Goal: Entertainment & Leisure: Consume media (video, audio)

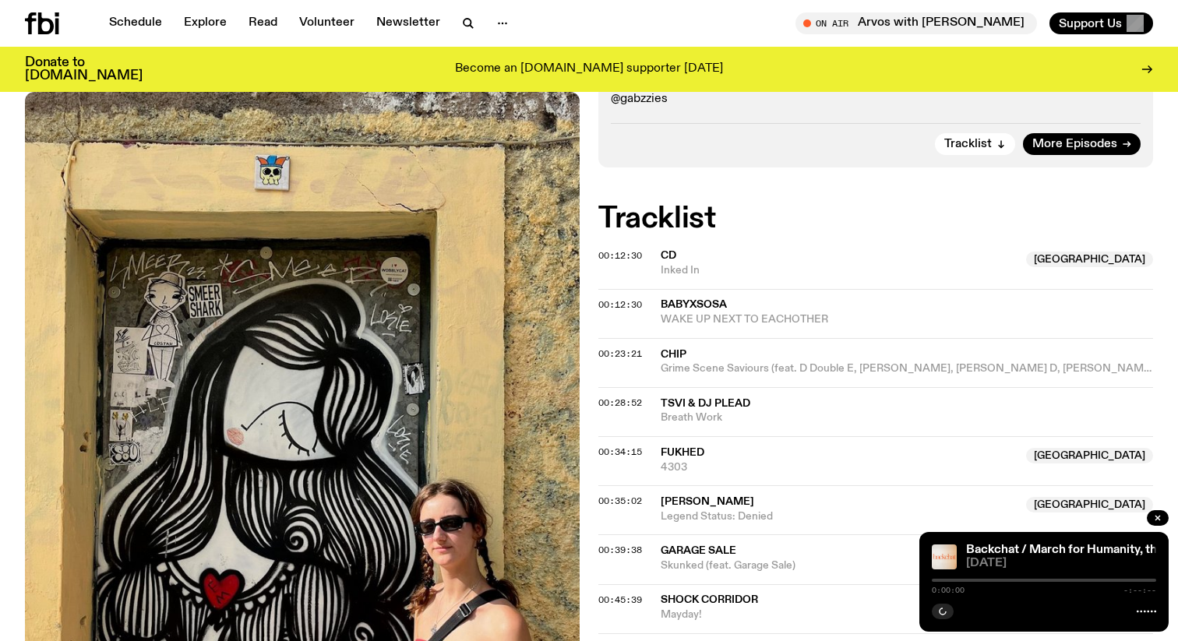
scroll to position [272, 0]
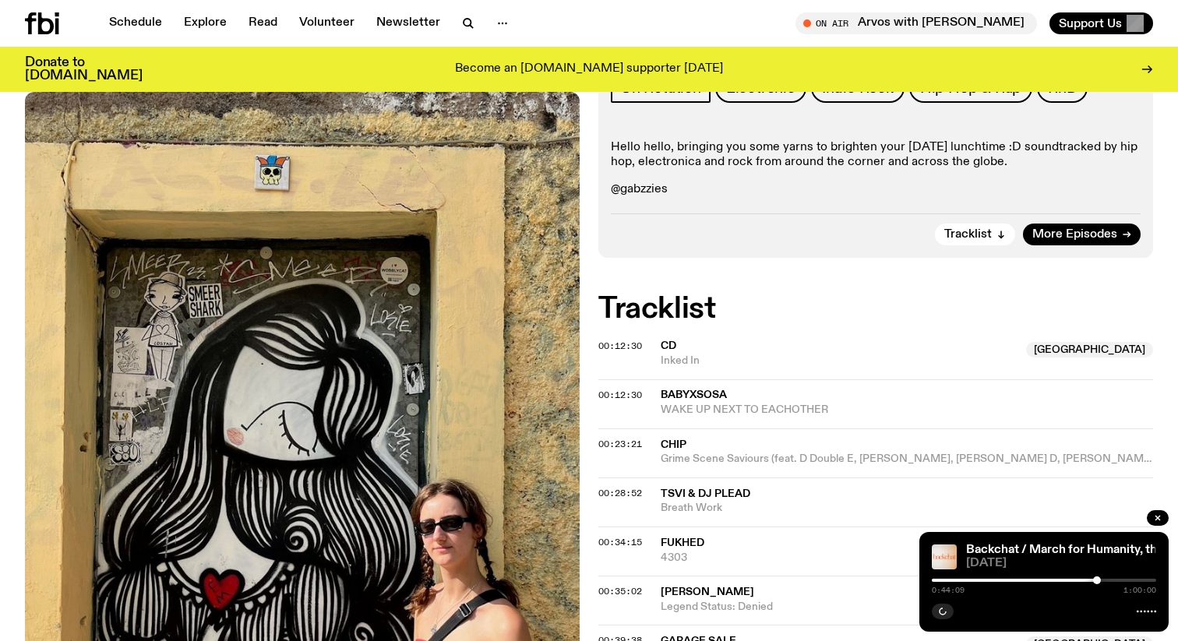
click at [650, 187] on p "@gabzzies" at bounding box center [876, 189] width 530 height 15
click at [689, 187] on p "@gabzzies" at bounding box center [876, 189] width 530 height 15
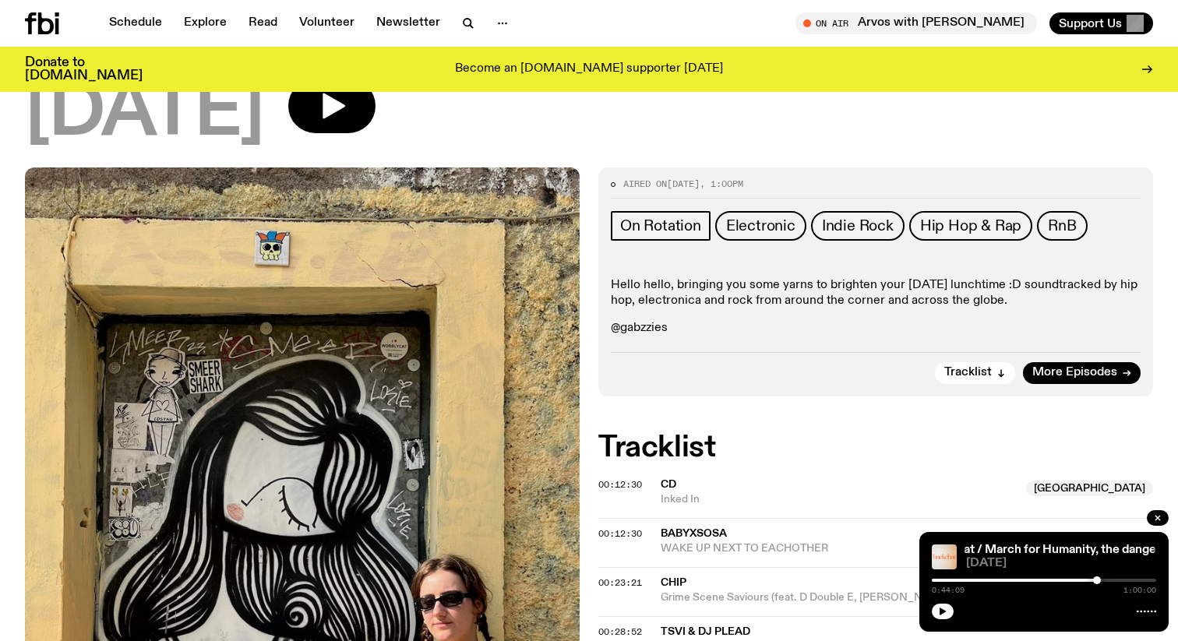
scroll to position [154, 0]
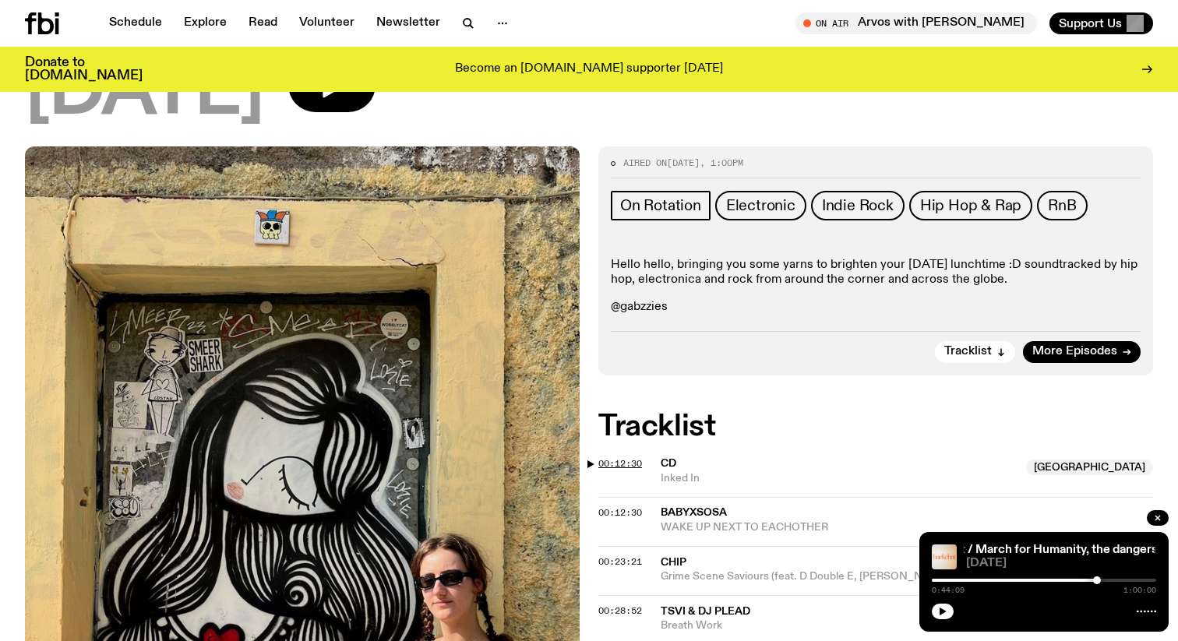
click at [629, 467] on span "00:12:30" at bounding box center [620, 463] width 44 height 12
drag, startPoint x: 976, startPoint y: 580, endPoint x: 937, endPoint y: 590, distance: 40.2
click at [937, 590] on div "0:01:27 1:00:00" at bounding box center [1044, 585] width 224 height 19
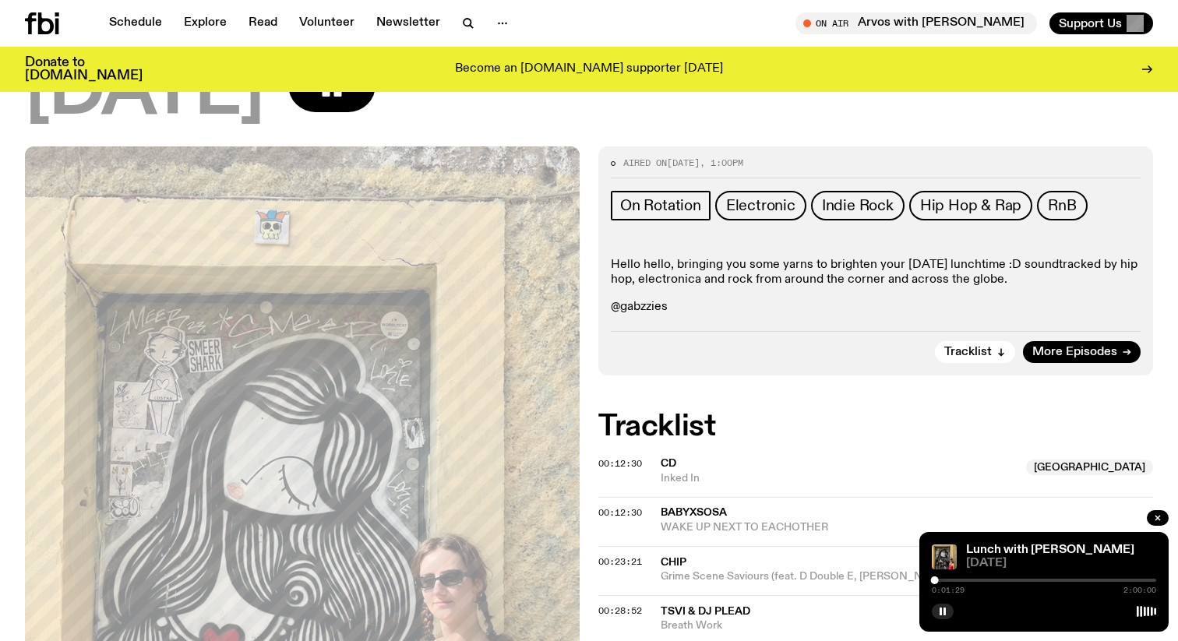
click at [937, 581] on div at bounding box center [935, 580] width 8 height 8
click at [941, 581] on div at bounding box center [1044, 580] width 224 height 3
click at [946, 581] on div at bounding box center [1044, 580] width 224 height 3
click at [948, 581] on div at bounding box center [946, 580] width 8 height 8
click at [950, 581] on div at bounding box center [948, 580] width 8 height 8
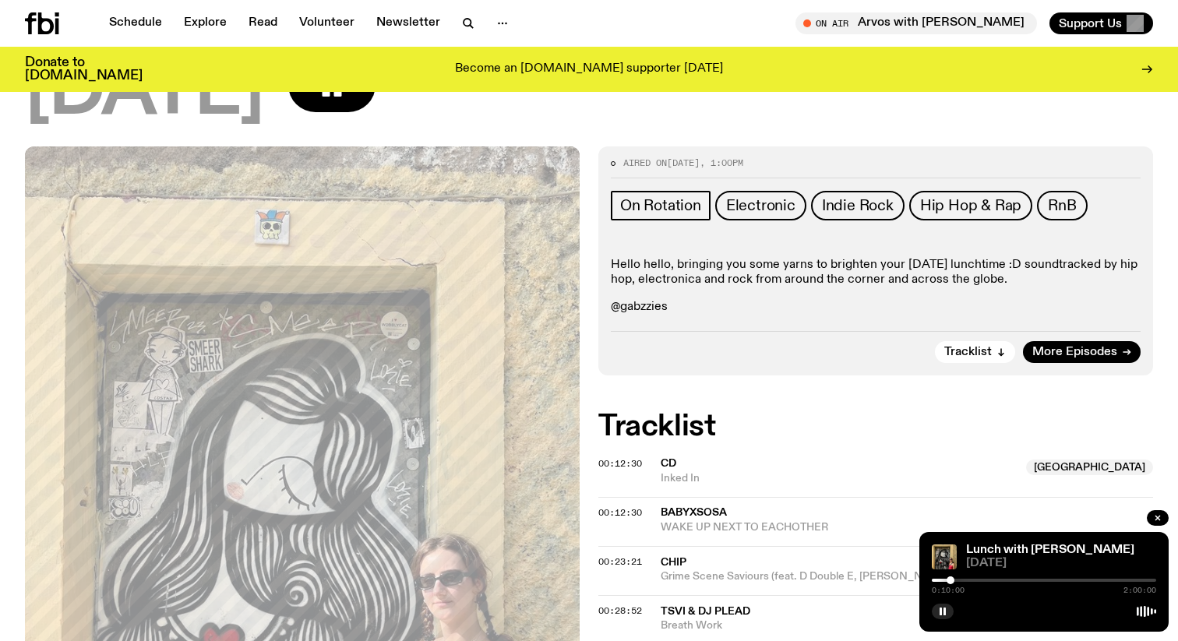
click at [953, 581] on div at bounding box center [950, 580] width 8 height 8
click at [951, 580] on div at bounding box center [953, 580] width 8 height 8
click at [949, 580] on div at bounding box center [951, 580] width 8 height 8
click at [961, 578] on div "0:09:11 2:00:00" at bounding box center [1044, 585] width 224 height 19
click at [960, 580] on div at bounding box center [1044, 580] width 224 height 3
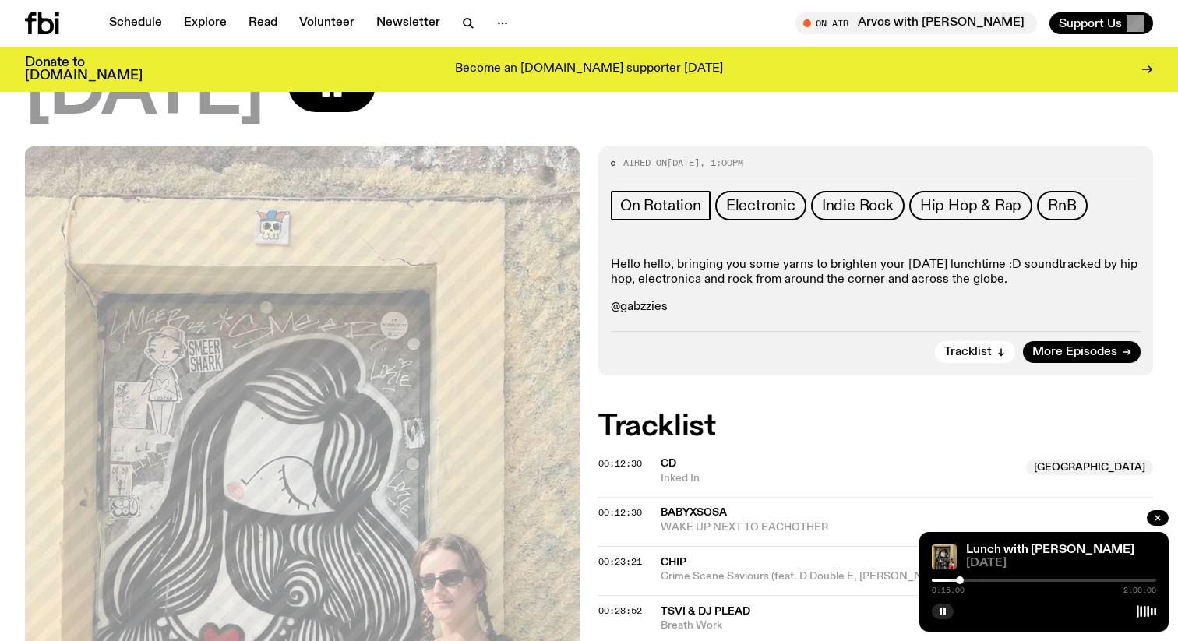
click at [966, 580] on div at bounding box center [1044, 580] width 224 height 3
click at [971, 580] on div at bounding box center [1044, 580] width 224 height 3
click at [974, 580] on div at bounding box center [1044, 580] width 224 height 3
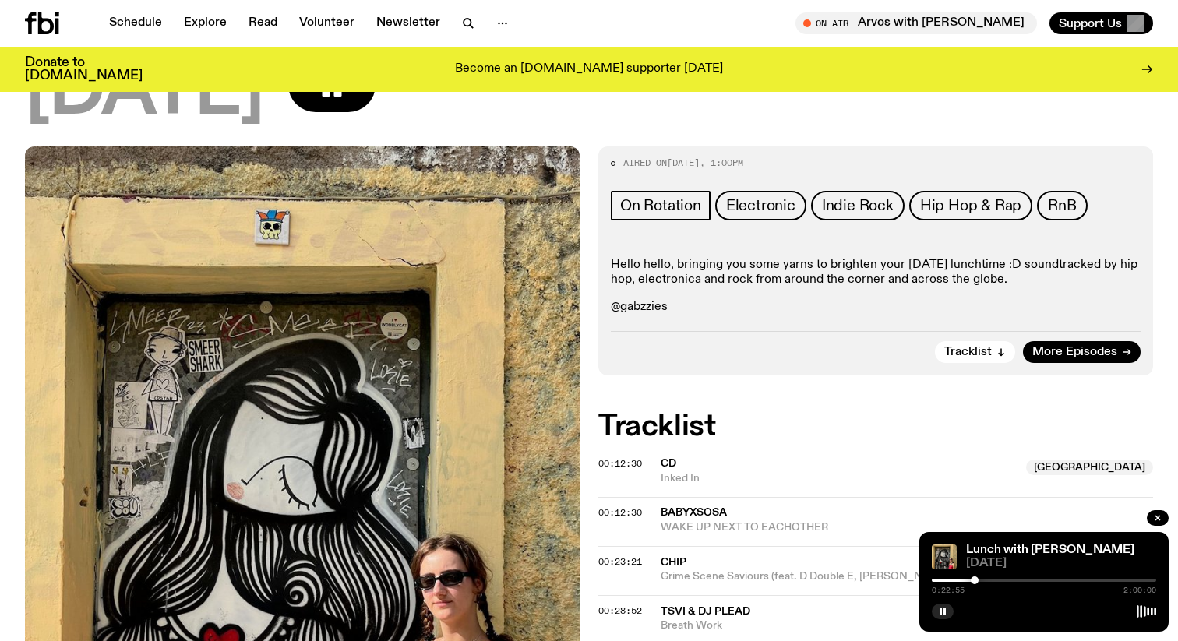
click at [981, 580] on div at bounding box center [1044, 580] width 224 height 3
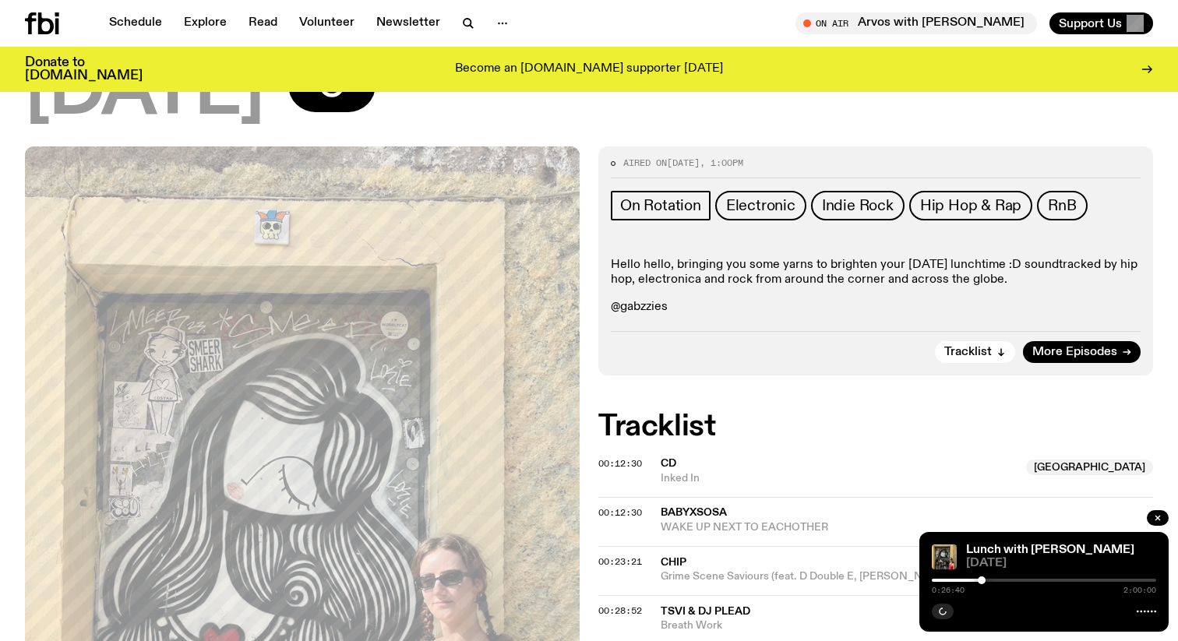
click at [986, 580] on div at bounding box center [1044, 580] width 224 height 3
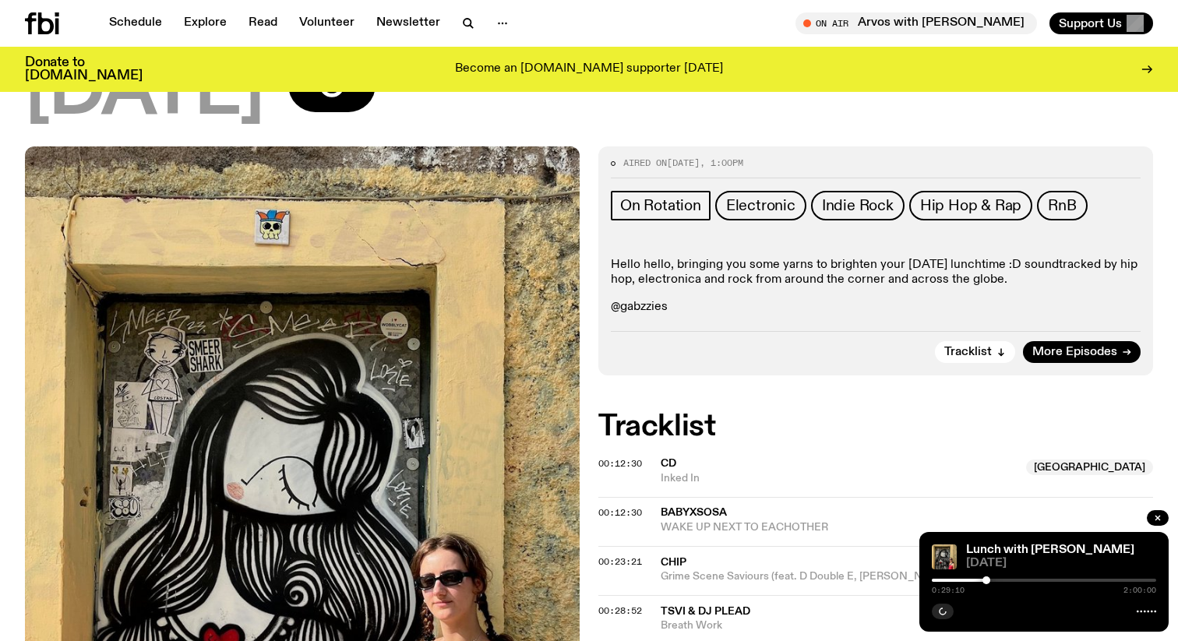
click at [990, 580] on div at bounding box center [1044, 580] width 224 height 3
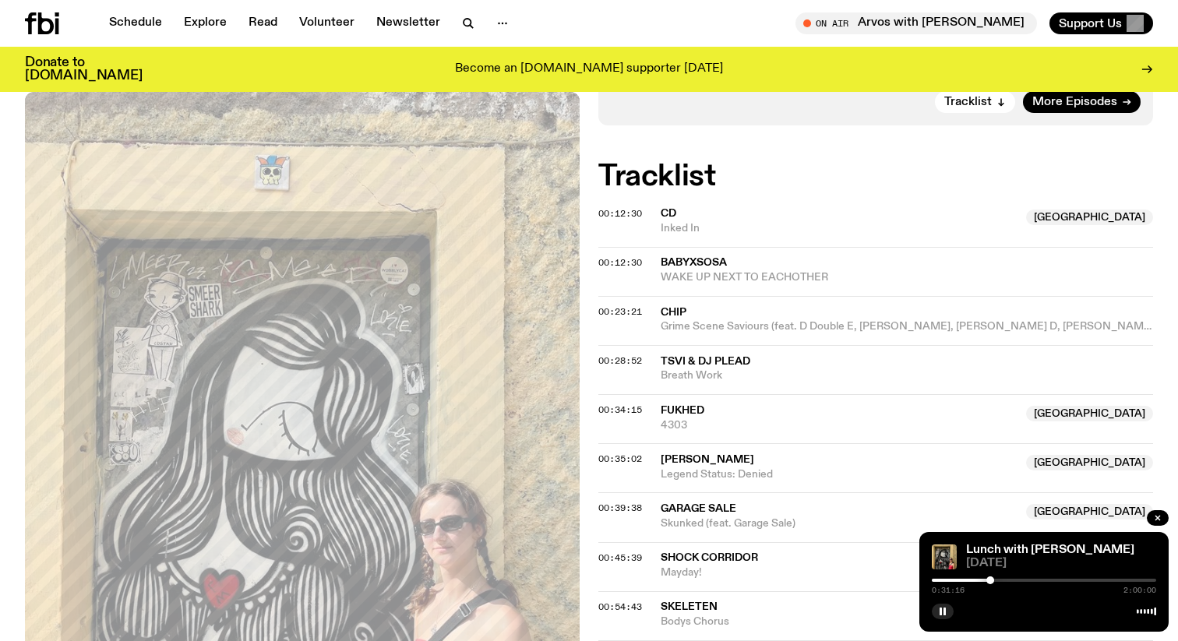
click at [989, 582] on div at bounding box center [990, 580] width 8 height 8
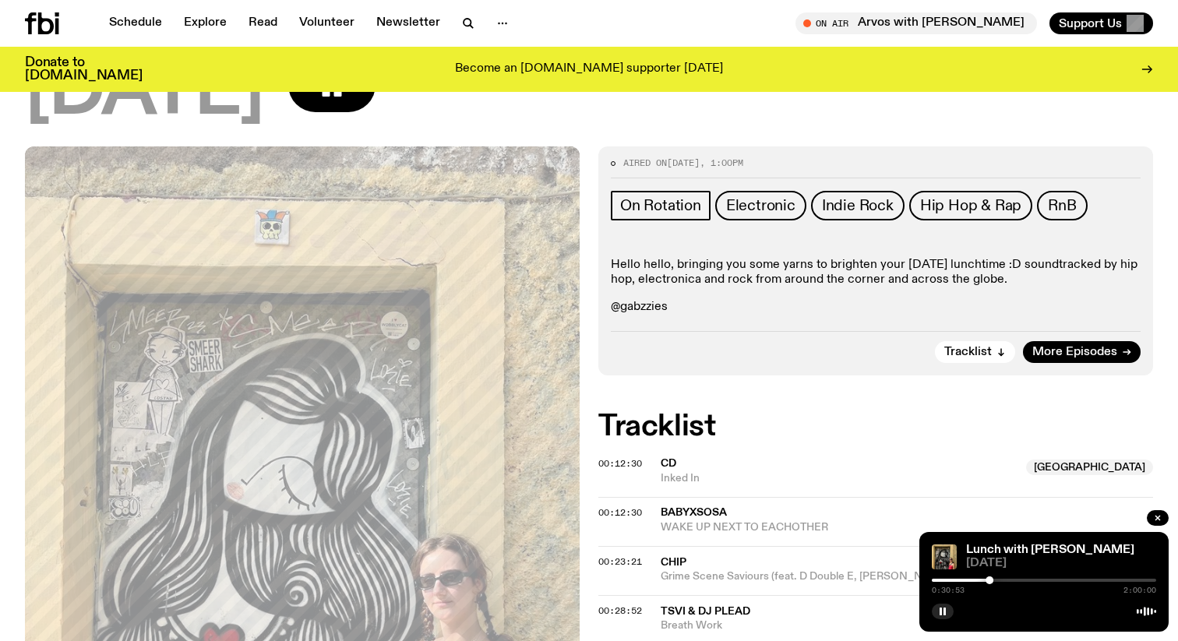
scroll to position [0, 0]
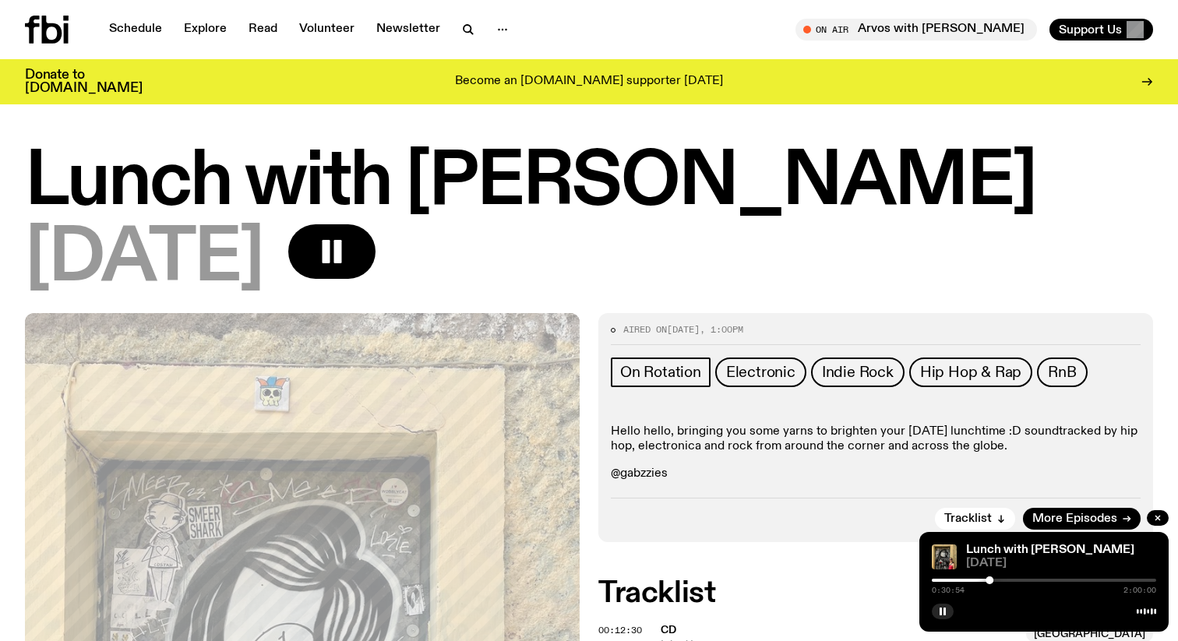
click at [816, 298] on div "Lunch with [PERSON_NAME] [DATE]" at bounding box center [589, 230] width 1178 height 165
click at [946, 615] on icon "button" at bounding box center [942, 611] width 9 height 9
